Goal: Task Accomplishment & Management: Manage account settings

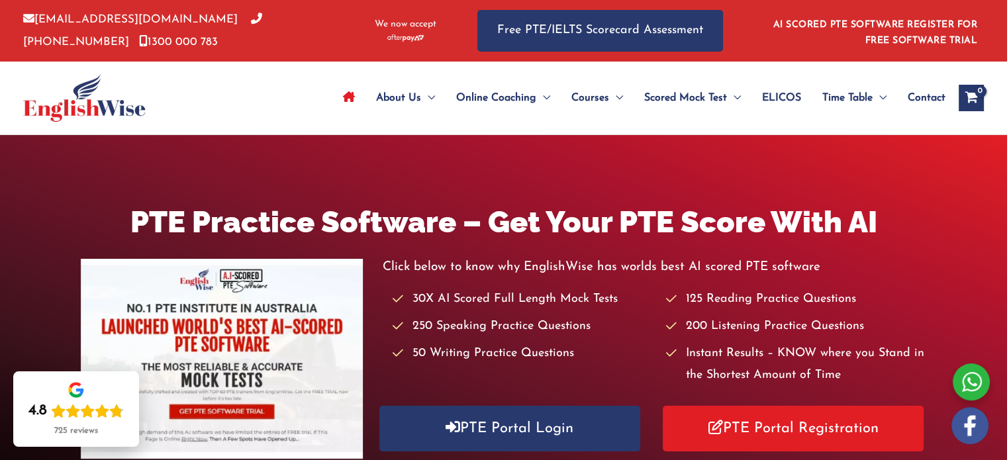
click at [90, 99] on img at bounding box center [84, 98] width 123 height 48
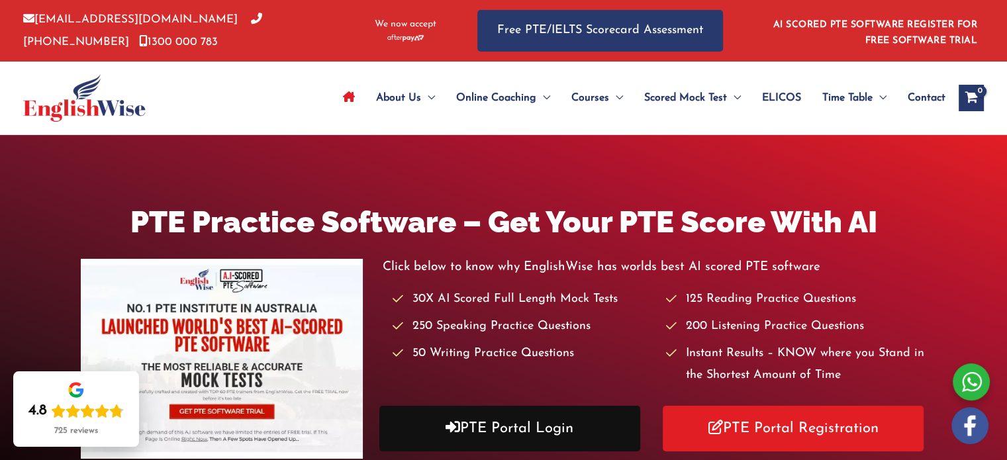
click at [558, 424] on link "PTE Portal Login" at bounding box center [509, 429] width 261 height 46
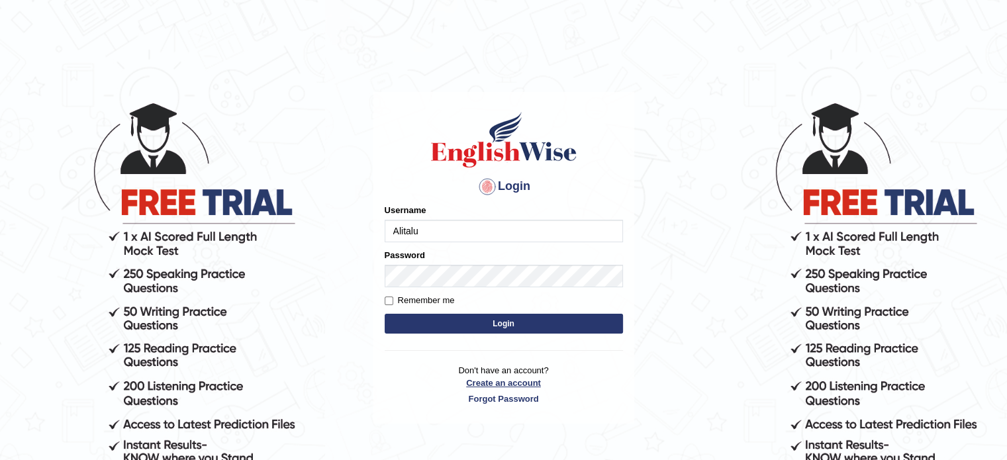
type input "Alitalu"
click at [395, 303] on label "Remember me" at bounding box center [420, 300] width 70 height 13
click at [393, 303] on input "Remember me" at bounding box center [389, 301] width 9 height 9
checkbox input "true"
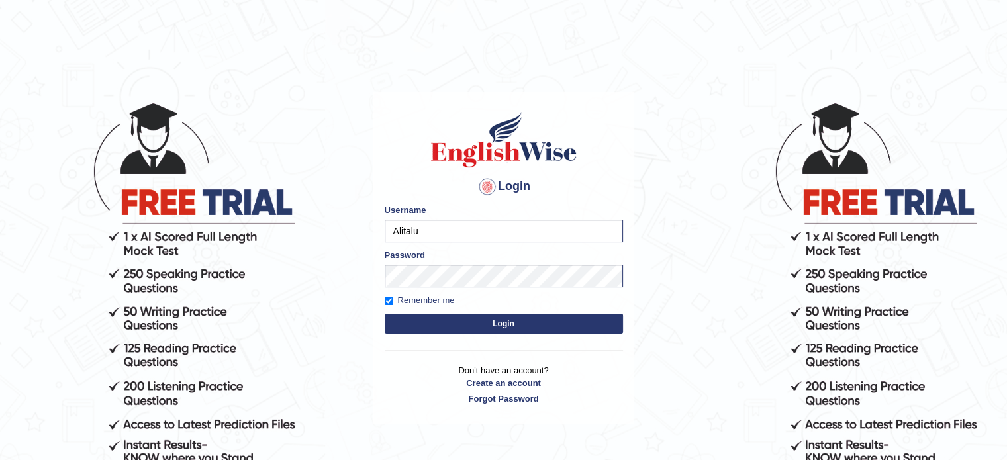
click at [436, 322] on button "Login" at bounding box center [504, 324] width 238 height 20
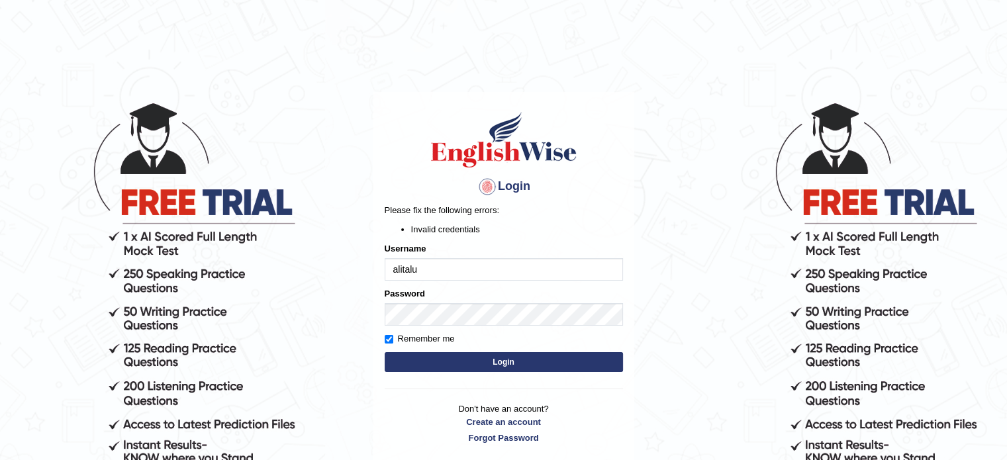
type input "alitalu"
click at [385, 352] on button "Login" at bounding box center [504, 362] width 238 height 20
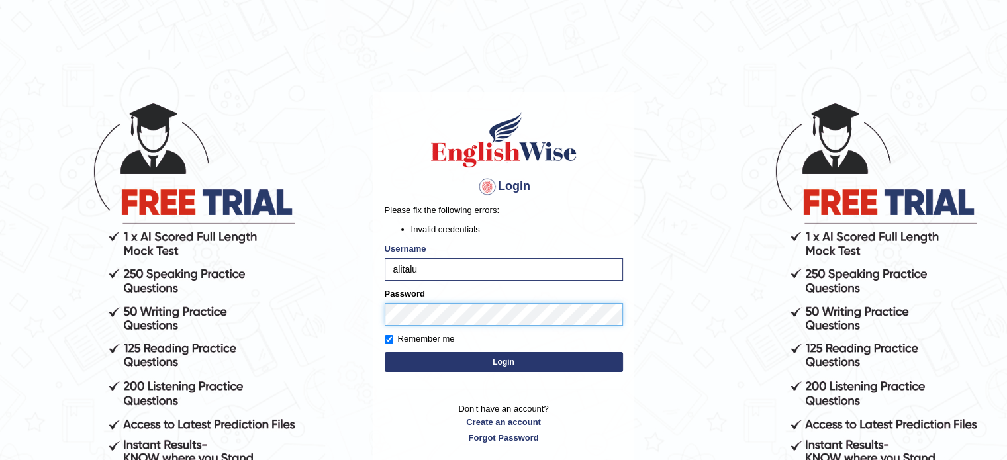
click at [385, 352] on button "Login" at bounding box center [504, 362] width 238 height 20
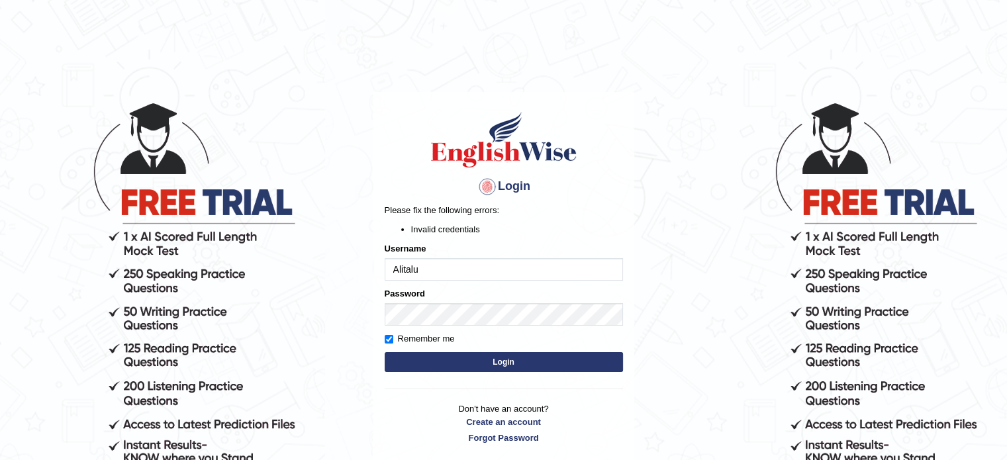
type input "Alitalu"
click at [385, 352] on button "Login" at bounding box center [504, 362] width 238 height 20
click at [483, 191] on div at bounding box center [487, 186] width 21 height 21
click at [534, 183] on h4 "Login" at bounding box center [504, 186] width 238 height 21
click at [494, 184] on div at bounding box center [487, 186] width 21 height 21
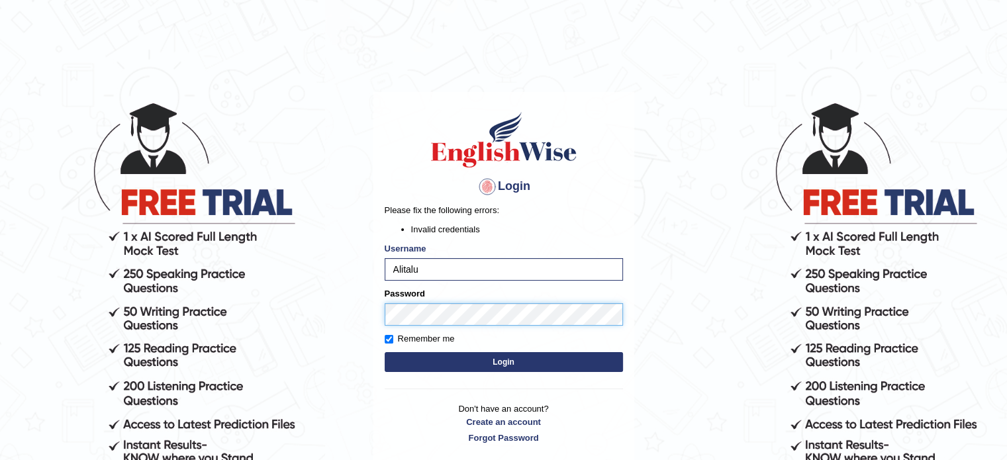
click at [385, 352] on button "Login" at bounding box center [504, 362] width 238 height 20
click at [380, 310] on div "Login Please fix the following errors: Invalid credentials Username Alitalu Pas…" at bounding box center [503, 277] width 261 height 370
click at [385, 352] on button "Login" at bounding box center [504, 362] width 238 height 20
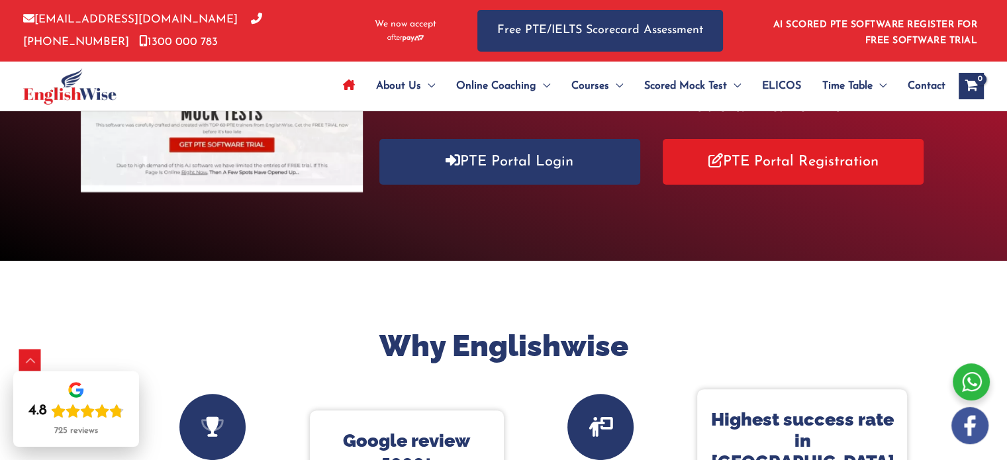
scroll to position [265, 0]
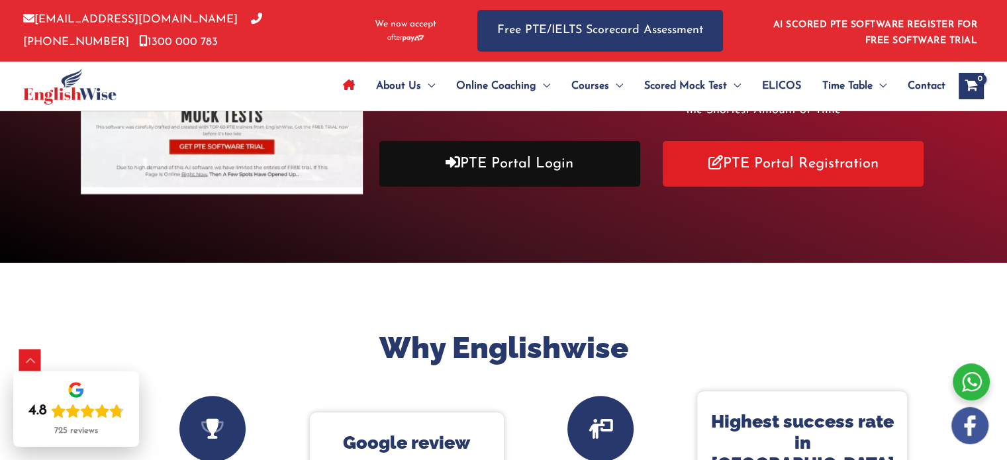
click at [513, 177] on link "PTE Portal Login" at bounding box center [509, 164] width 261 height 46
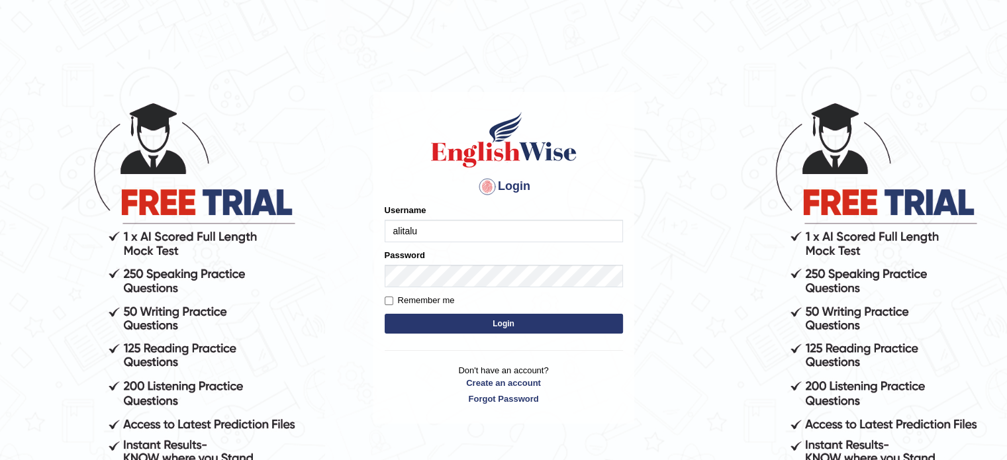
type input "alitalu"
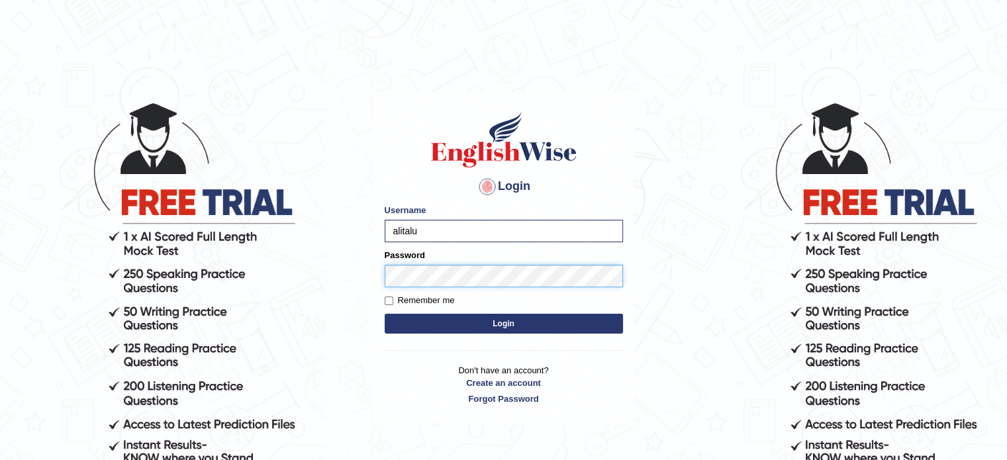
click at [385, 314] on button "Login" at bounding box center [504, 324] width 238 height 20
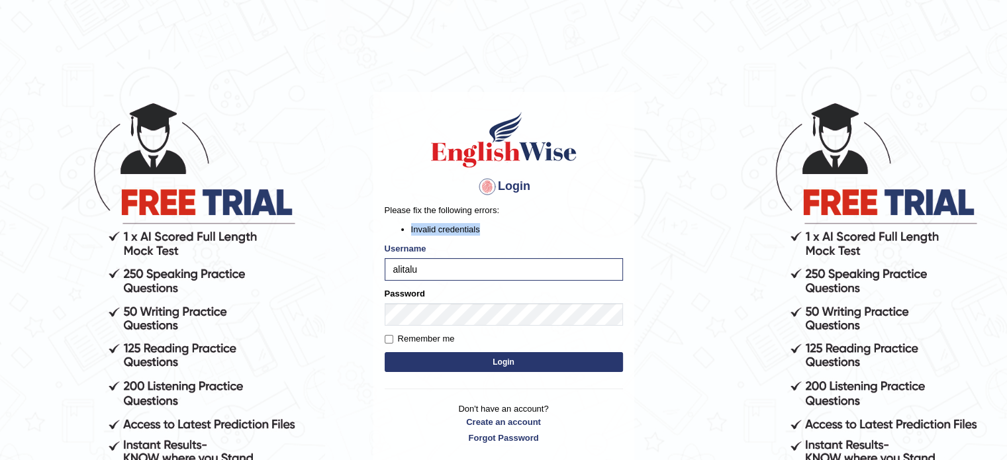
drag, startPoint x: 479, startPoint y: 230, endPoint x: 404, endPoint y: 230, distance: 75.5
click at [411, 230] on li "Invalid credentials" at bounding box center [517, 229] width 212 height 13
copy li "Invalid credentials"
click at [551, 240] on form "Please fix the following errors: Invalid credentials Username alitalu Password …" at bounding box center [504, 290] width 238 height 172
